Goal: Information Seeking & Learning: Learn about a topic

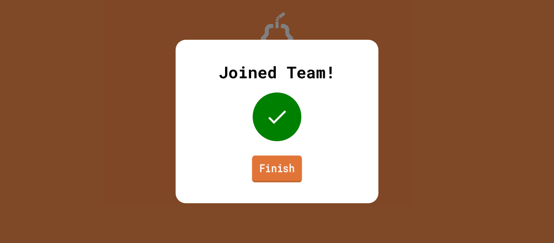
click at [294, 172] on link "Finish" at bounding box center [277, 168] width 50 height 27
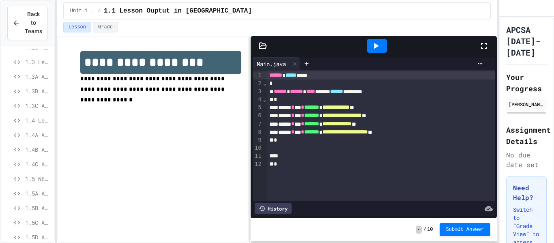
scroll to position [99, 0]
click at [41, 119] on span "1.4 Lesson - Number Calculations" at bounding box center [38, 119] width 26 height 9
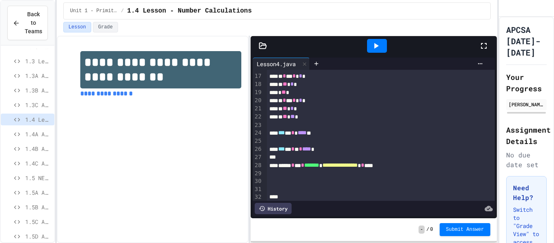
scroll to position [127, 0]
click at [42, 133] on span "1.4A Activity A" at bounding box center [38, 134] width 26 height 9
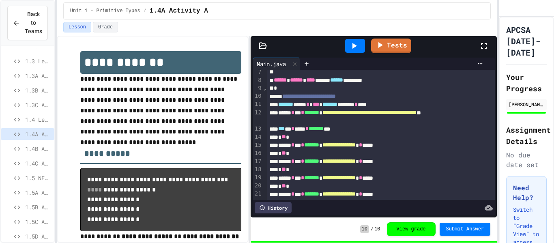
scroll to position [75, 0]
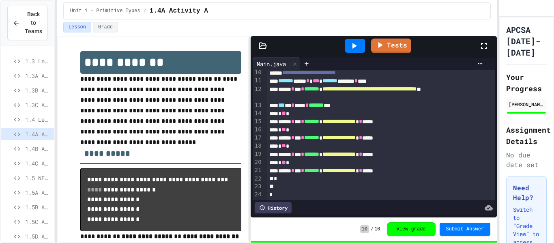
click at [39, 151] on span "1.4B Activity B" at bounding box center [38, 148] width 26 height 9
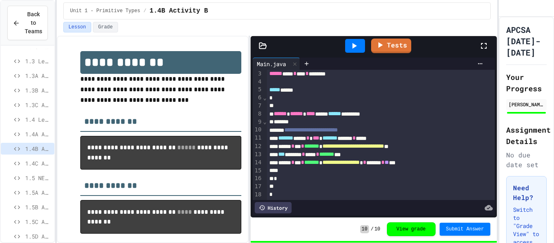
scroll to position [123, 0]
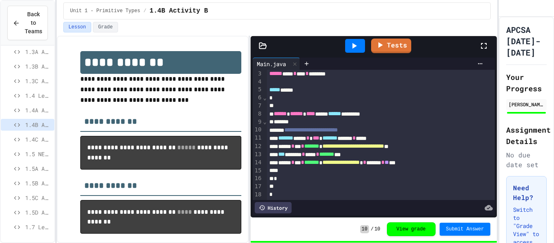
click at [37, 170] on span "1.5A Activity A" at bounding box center [38, 168] width 26 height 9
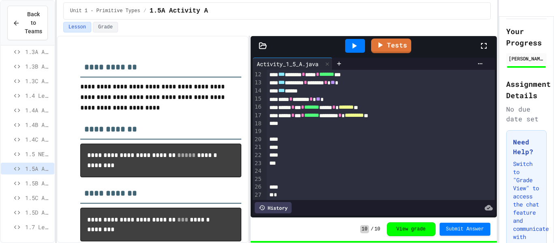
scroll to position [98, 0]
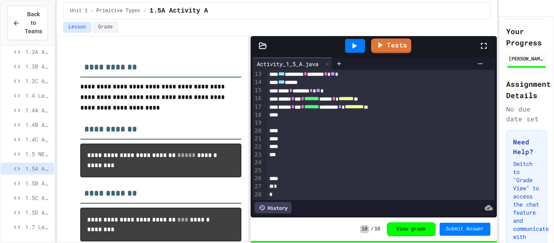
click at [43, 179] on span "1.5B Activity B" at bounding box center [38, 183] width 26 height 9
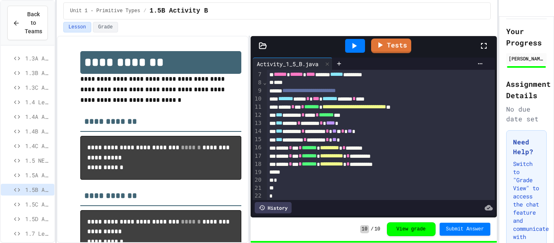
scroll to position [123, 0]
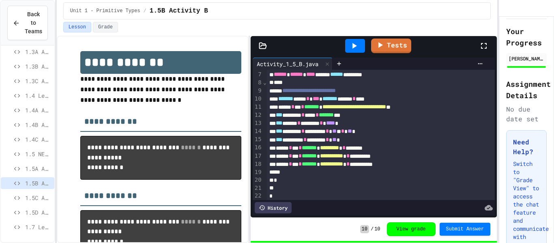
click at [37, 194] on span "1.5C Activity C" at bounding box center [38, 198] width 26 height 9
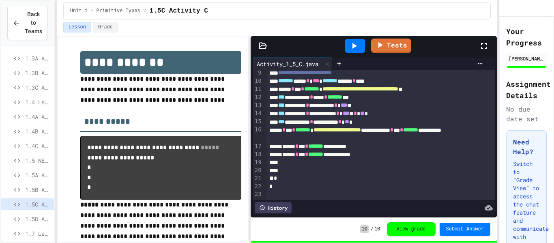
scroll to position [123, 0]
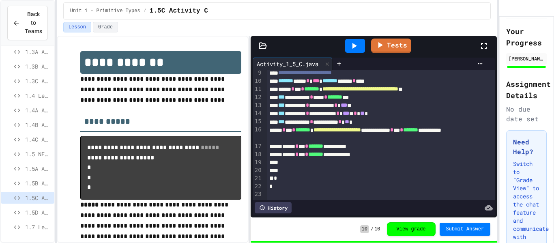
click at [36, 212] on span "1.5D Activity D" at bounding box center [38, 212] width 26 height 9
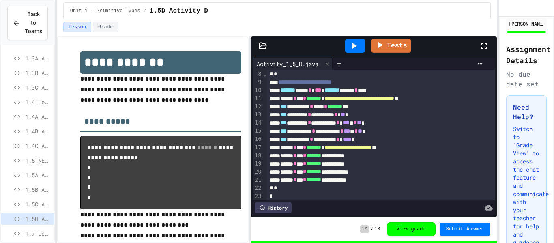
scroll to position [67, 0]
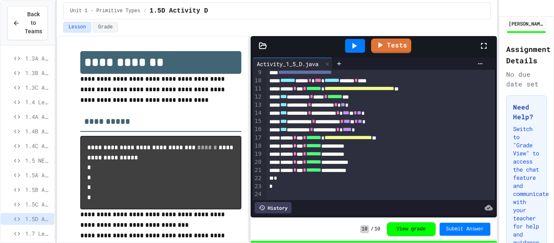
click at [37, 103] on span "1.4 Lesson - Number Calculations" at bounding box center [38, 102] width 26 height 9
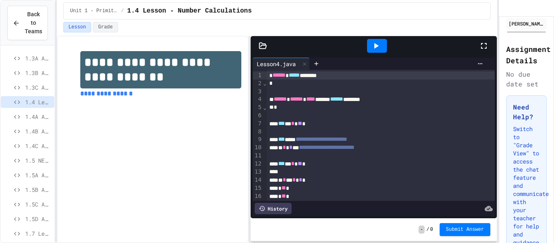
scroll to position [123, 0]
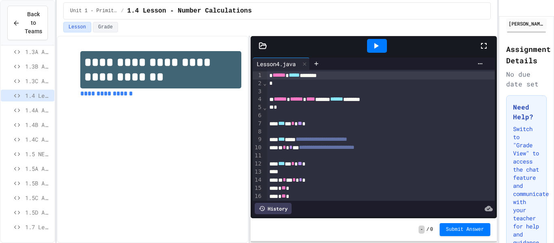
click at [43, 169] on span "1.5A Activity A" at bounding box center [38, 168] width 26 height 9
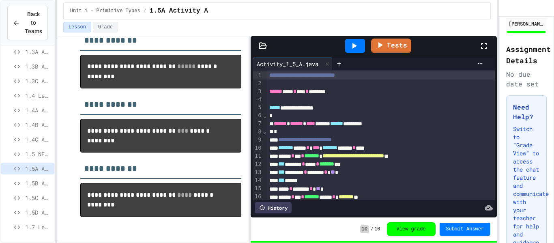
scroll to position [131, 0]
click at [37, 200] on span "1.5C Activity C" at bounding box center [38, 198] width 26 height 9
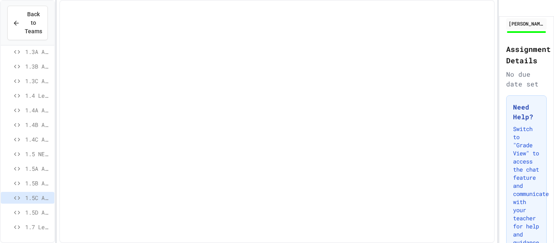
scroll to position [116, 0]
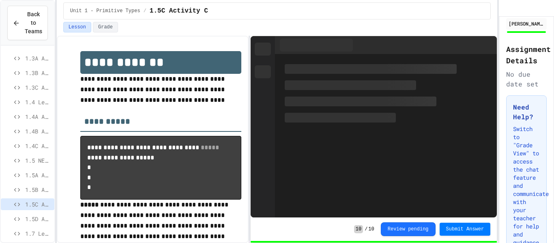
click at [48, 223] on div "1.5D Activity D" at bounding box center [28, 219] width 54 height 12
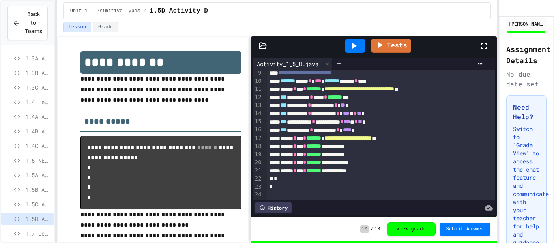
scroll to position [67, 0]
click at [44, 201] on span "1.5C Activity C" at bounding box center [38, 204] width 26 height 9
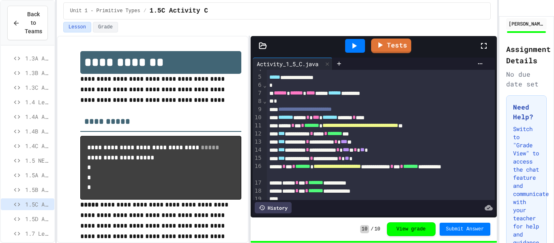
scroll to position [31, 0]
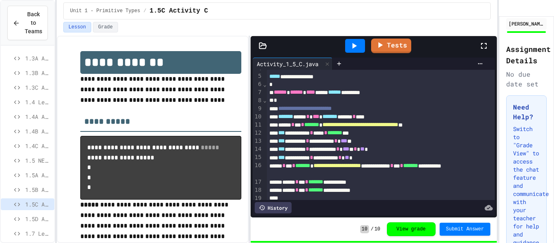
click at [44, 187] on span "1.5B Activity B" at bounding box center [38, 189] width 26 height 9
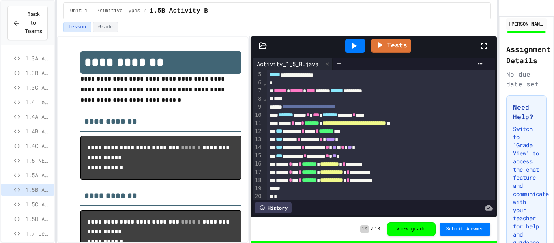
scroll to position [40, 0]
